Goal: Task Accomplishment & Management: Manage account settings

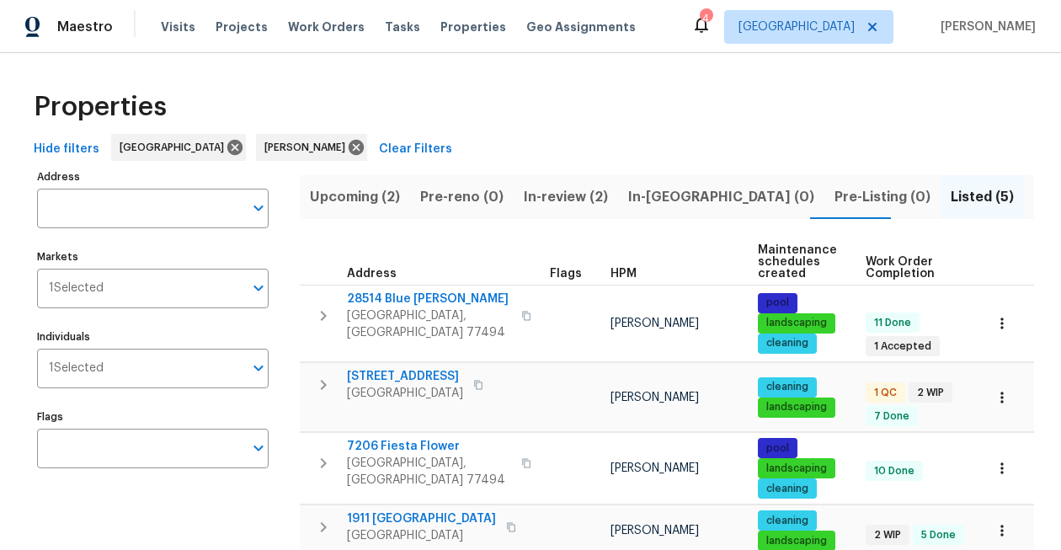
click at [556, 193] on span "In-review (2)" at bounding box center [566, 197] width 84 height 24
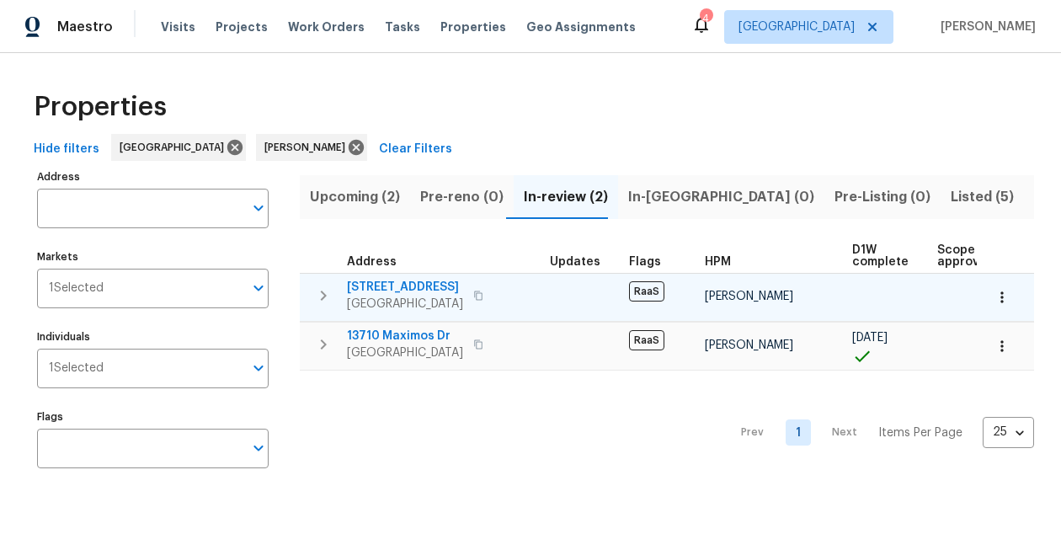
click at [365, 287] on span "1014 Bahia Vista Dr" at bounding box center [405, 287] width 116 height 17
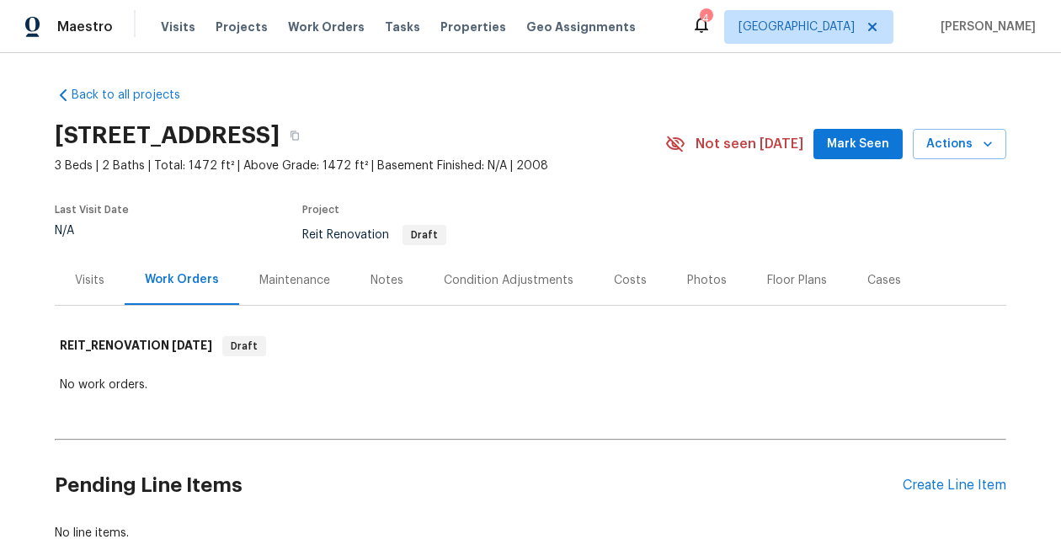
click at [711, 24] on div "4" at bounding box center [705, 18] width 12 height 17
click at [711, 27] on icon at bounding box center [701, 24] width 20 height 20
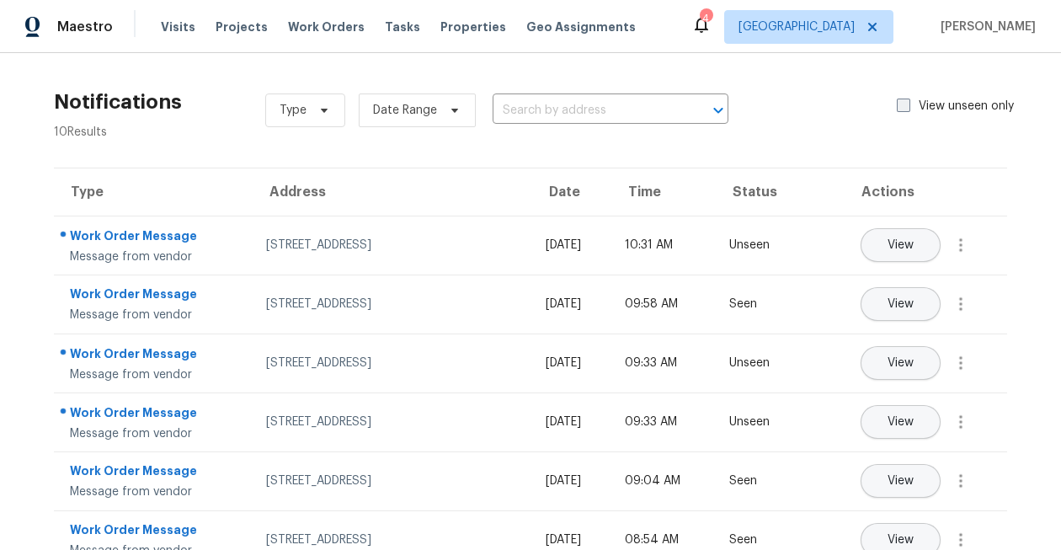
click at [907, 111] on span at bounding box center [902, 104] width 13 height 13
click at [907, 109] on input "View unseen only" at bounding box center [901, 103] width 11 height 11
checkbox input "true"
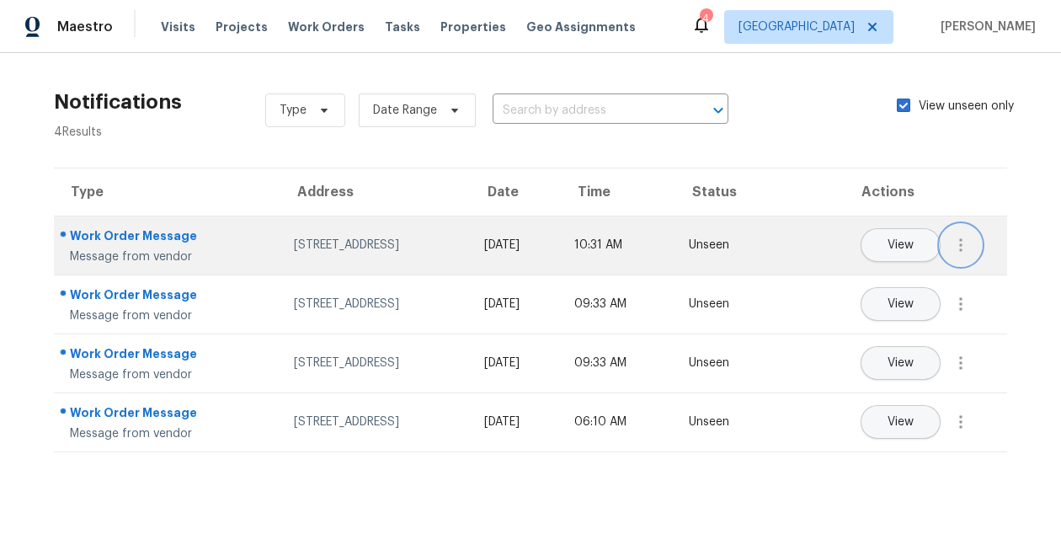
click at [960, 234] on button "button" at bounding box center [960, 245] width 40 height 40
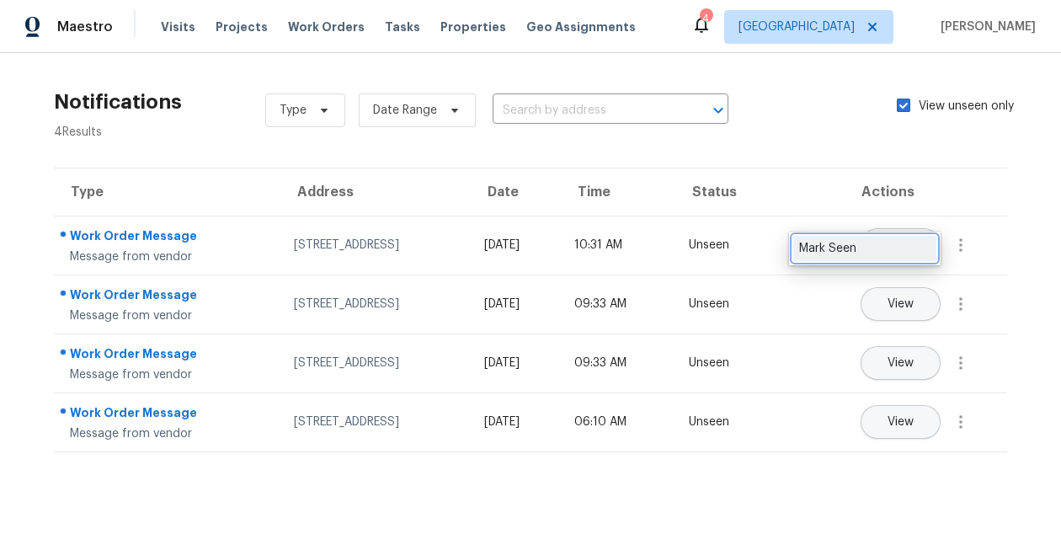
click at [920, 253] on div "Mark Seen" at bounding box center [864, 248] width 131 height 17
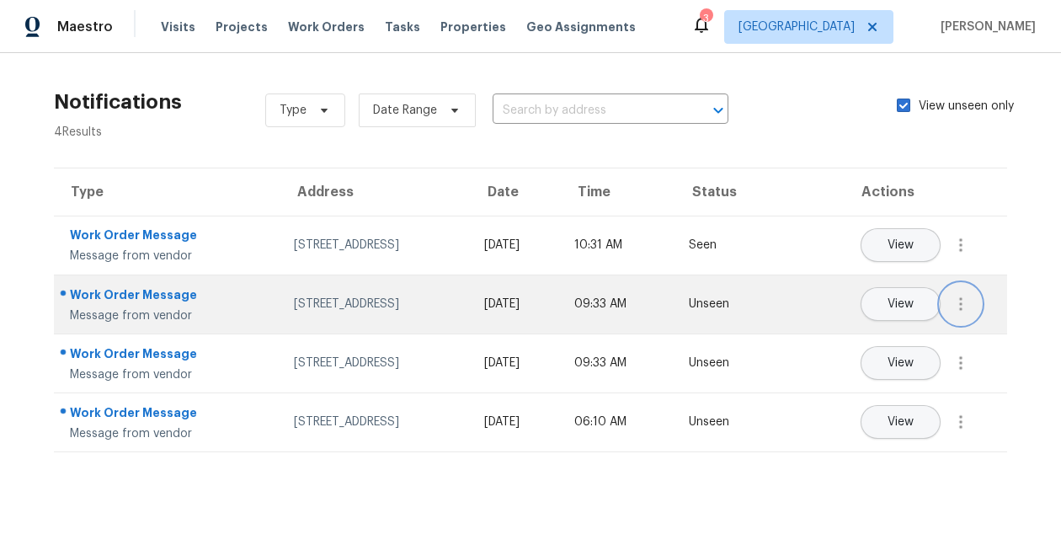
click at [958, 312] on icon "button" at bounding box center [960, 304] width 20 height 20
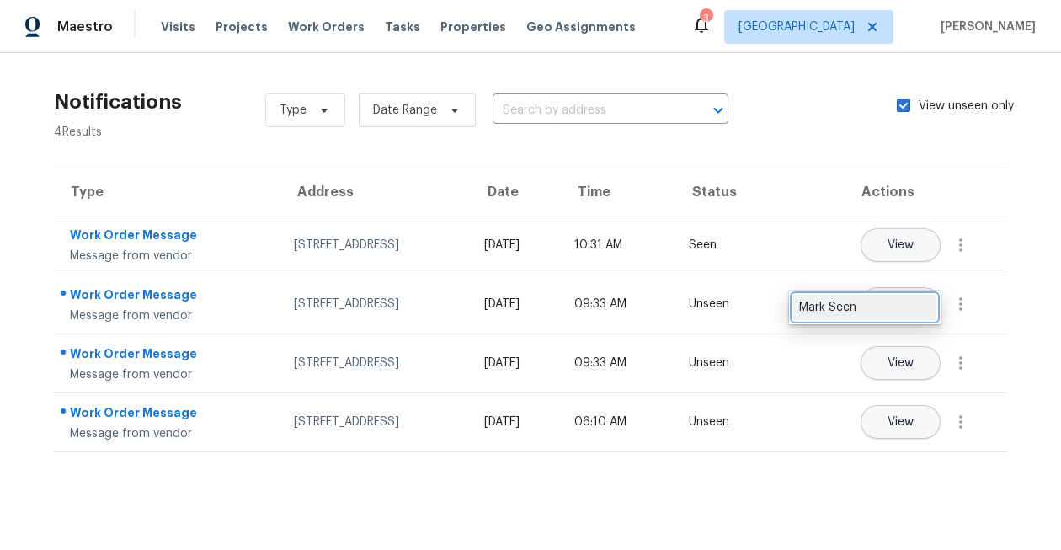
click at [912, 312] on div "Mark Seen" at bounding box center [864, 307] width 131 height 17
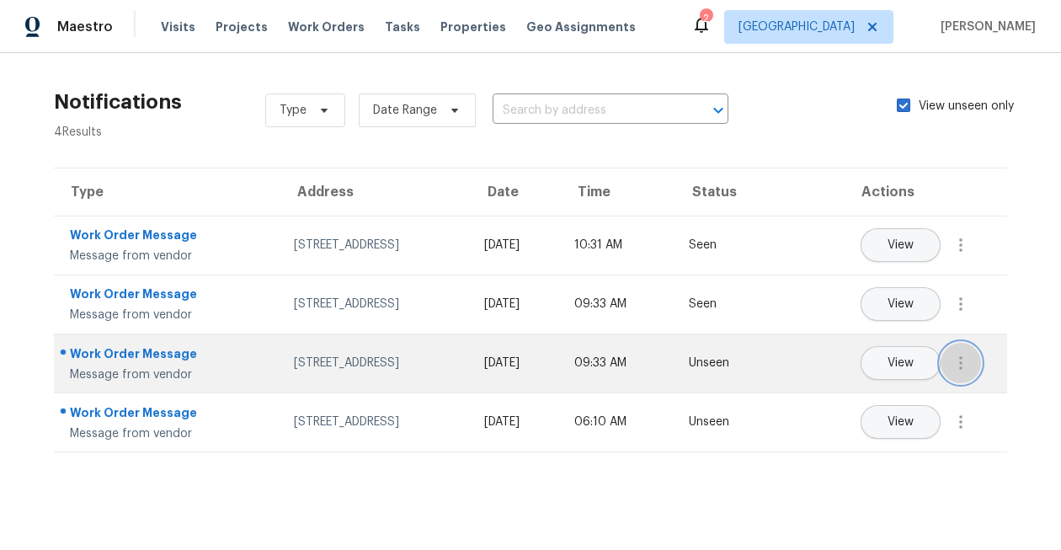
click at [962, 355] on icon "button" at bounding box center [960, 363] width 20 height 20
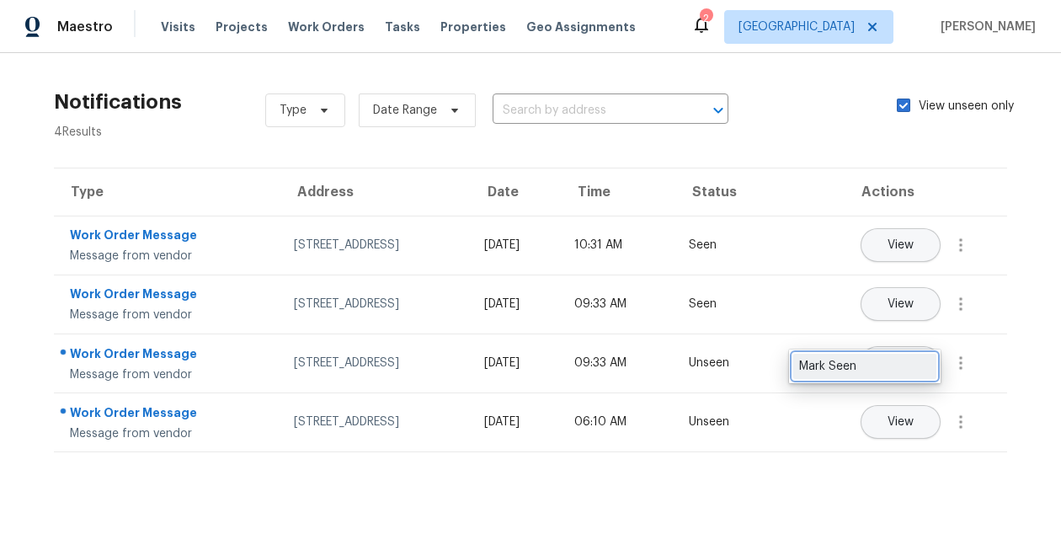
click at [914, 363] on div "Mark Seen" at bounding box center [864, 366] width 131 height 17
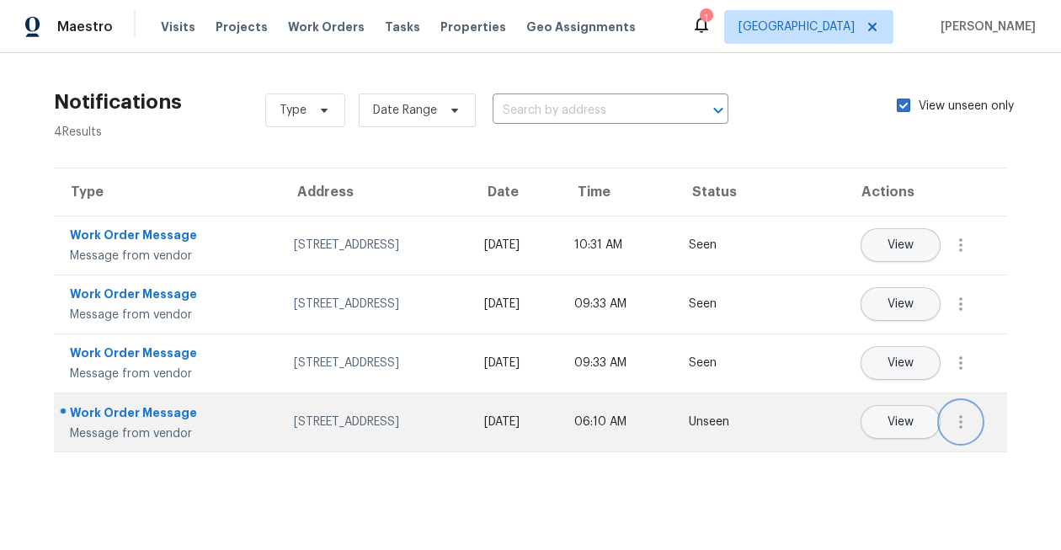
click at [964, 426] on icon "button" at bounding box center [960, 422] width 20 height 20
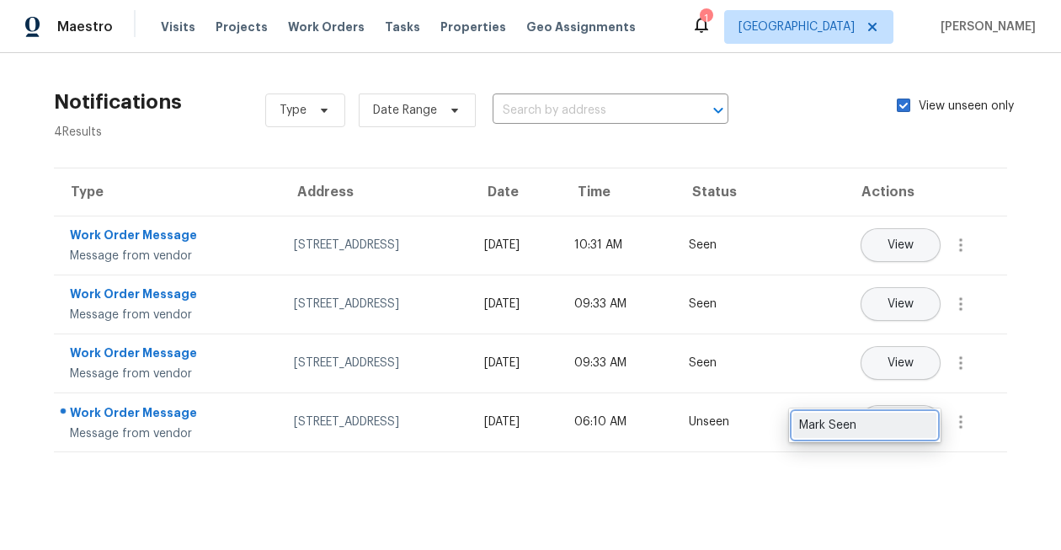
click at [902, 426] on div "Mark Seen" at bounding box center [864, 425] width 131 height 17
